Goal: Task Accomplishment & Management: Manage account settings

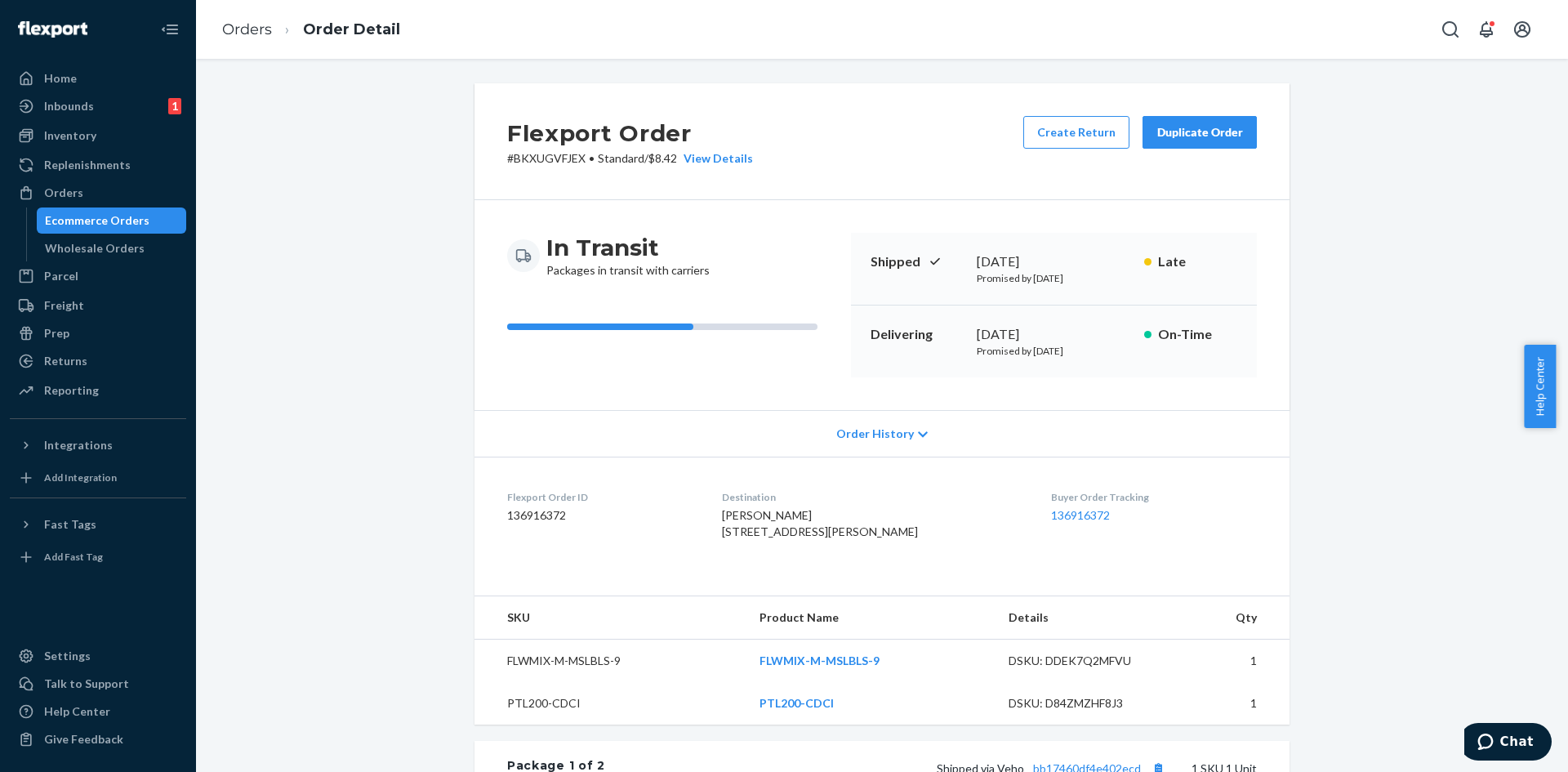
scroll to position [403, 0]
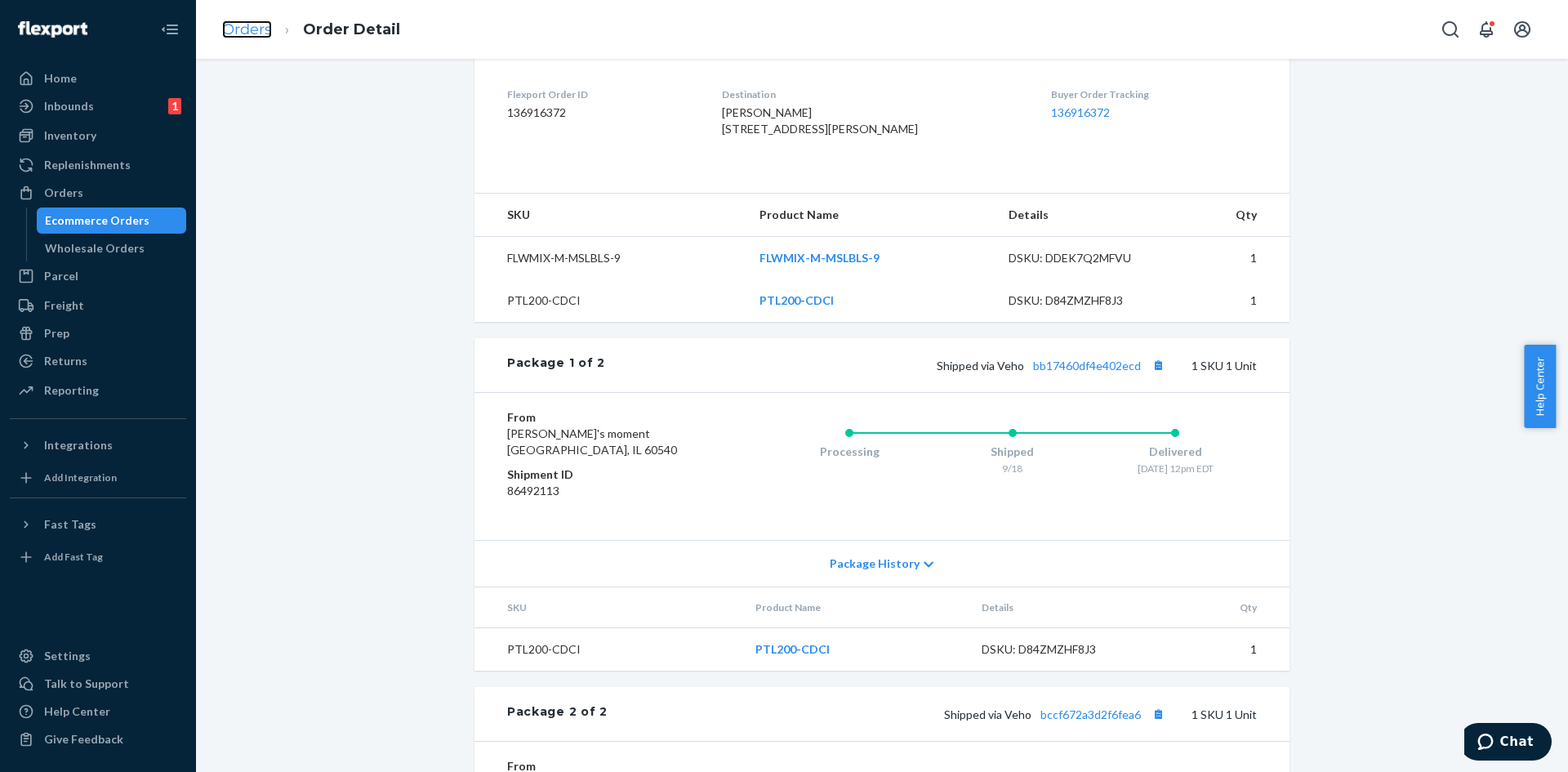
click at [250, 27] on link "Orders" at bounding box center [247, 29] width 50 height 18
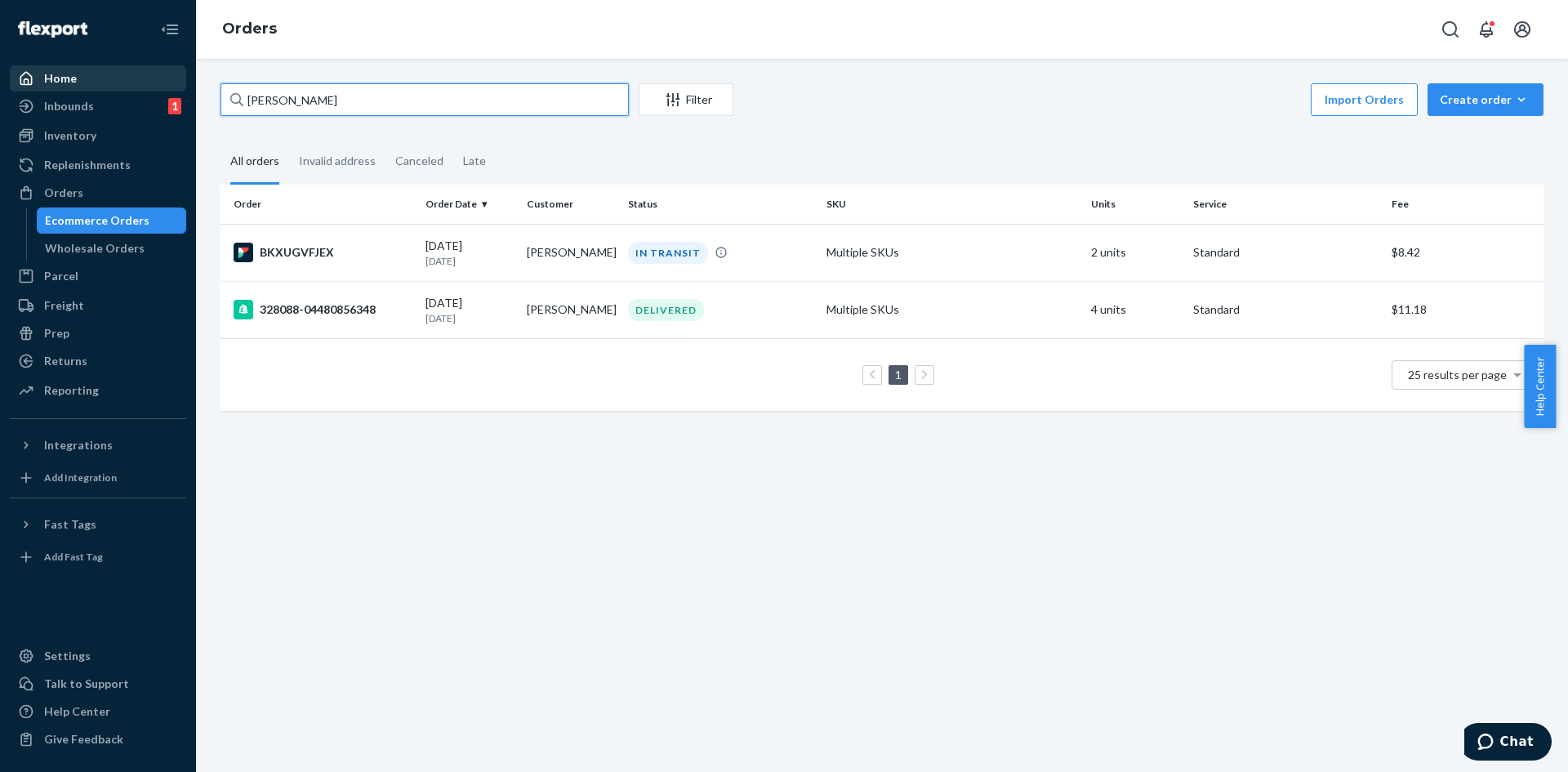
drag, startPoint x: 377, startPoint y: 90, endPoint x: 153, endPoint y: 84, distance: 224.1
click at [153, 84] on div "Home Inbounds 1 Shipping Plans Problems 1 Inventory Products Replenishments Ord…" at bounding box center [784, 386] width 1568 height 772
paste input "329020"
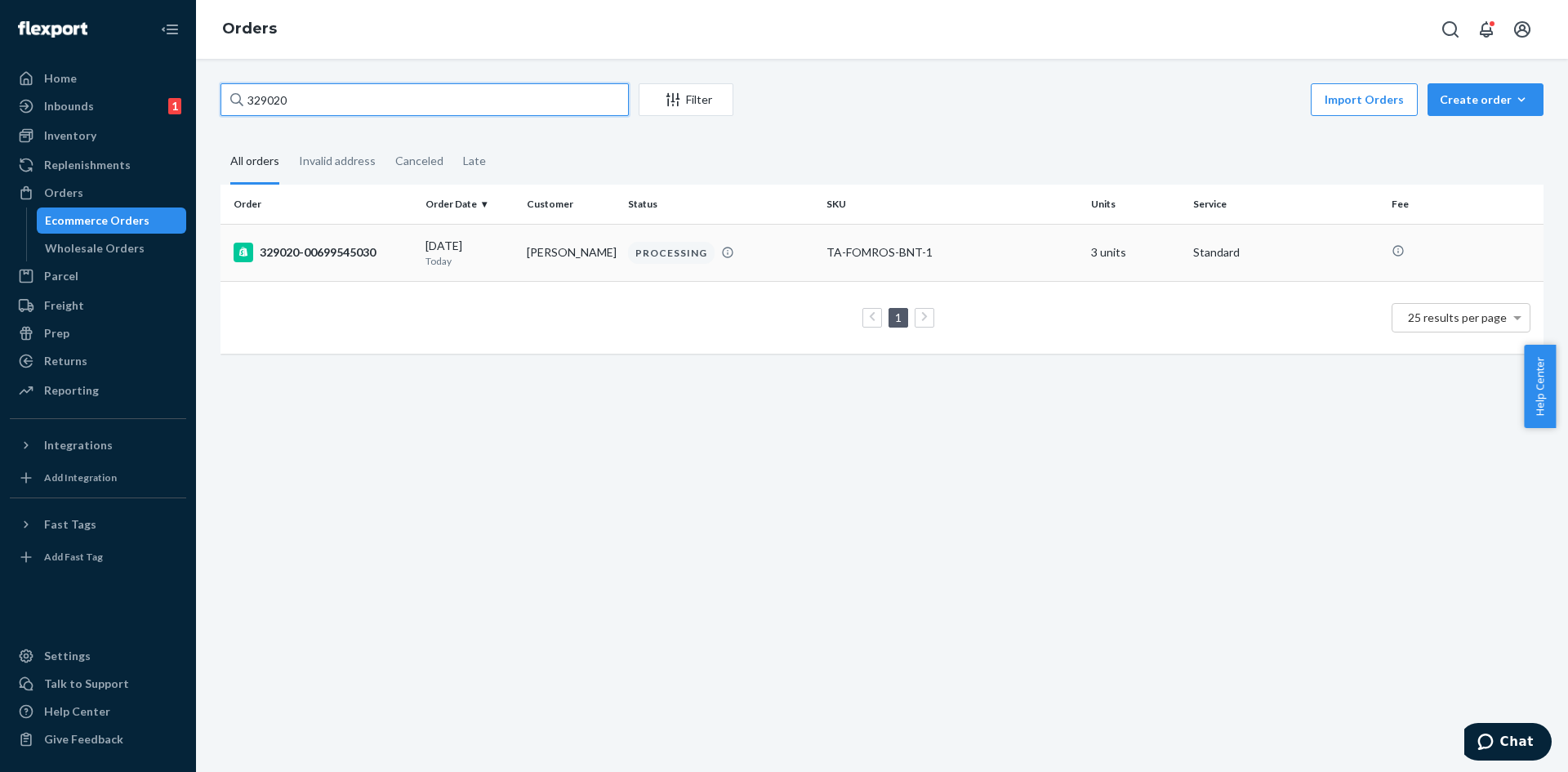
type input "329020"
click at [419, 259] on td "[DATE] [DATE]" at bounding box center [469, 253] width 101 height 57
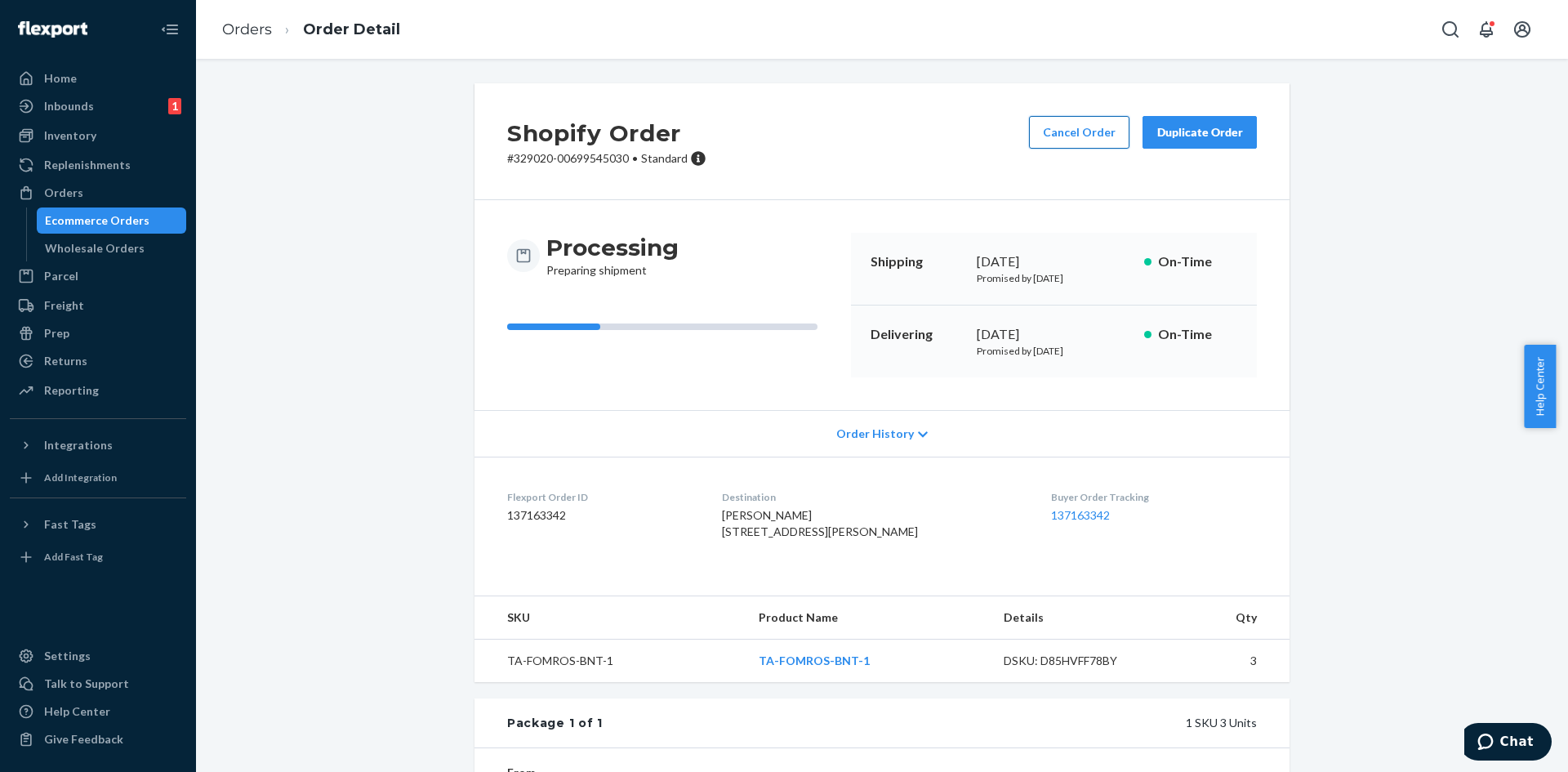
click at [1084, 129] on button "Cancel Order" at bounding box center [1079, 133] width 101 height 33
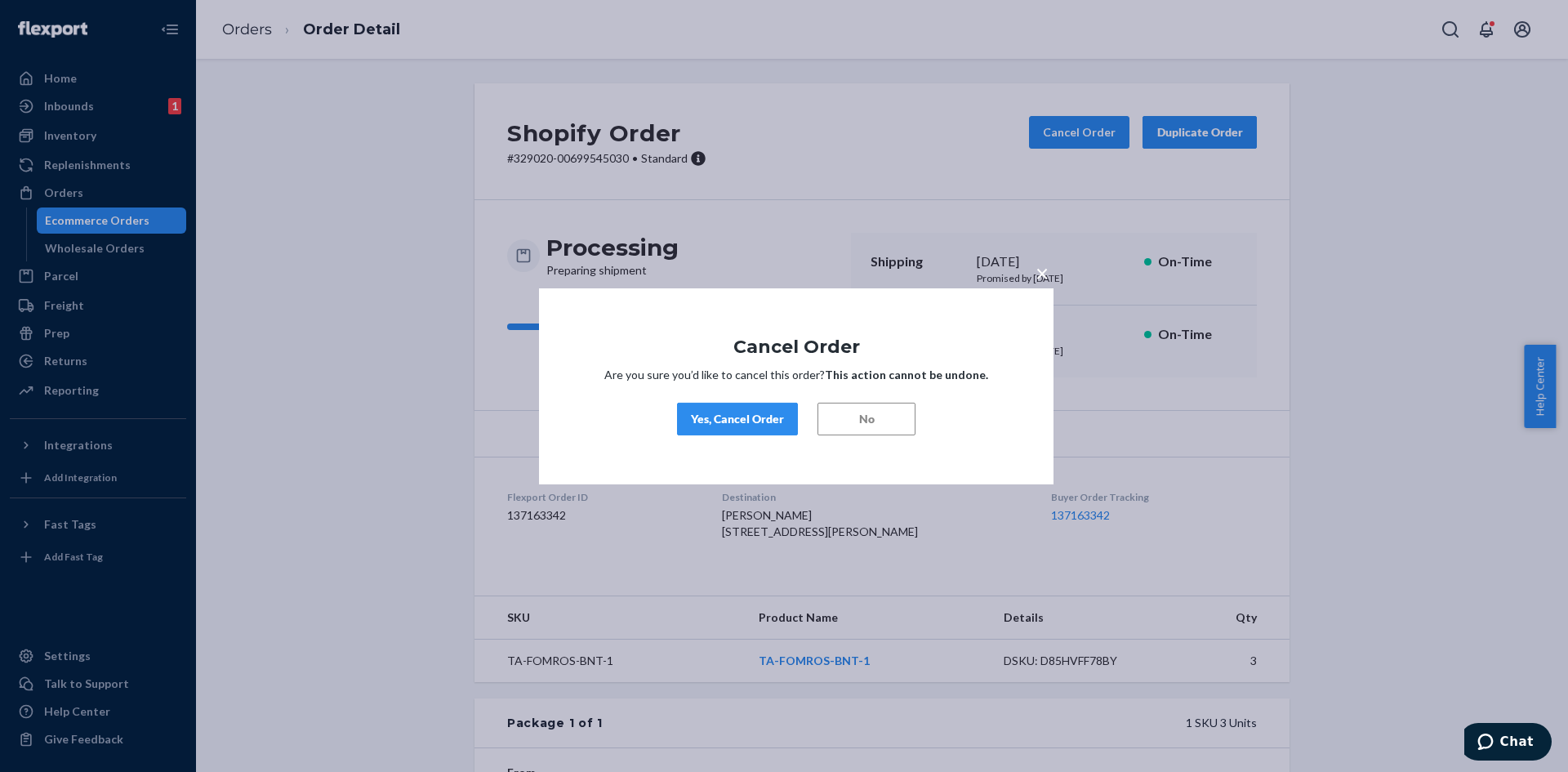
click at [759, 414] on div "Yes, Cancel Order" at bounding box center [737, 419] width 93 height 16
